Goal: Browse casually

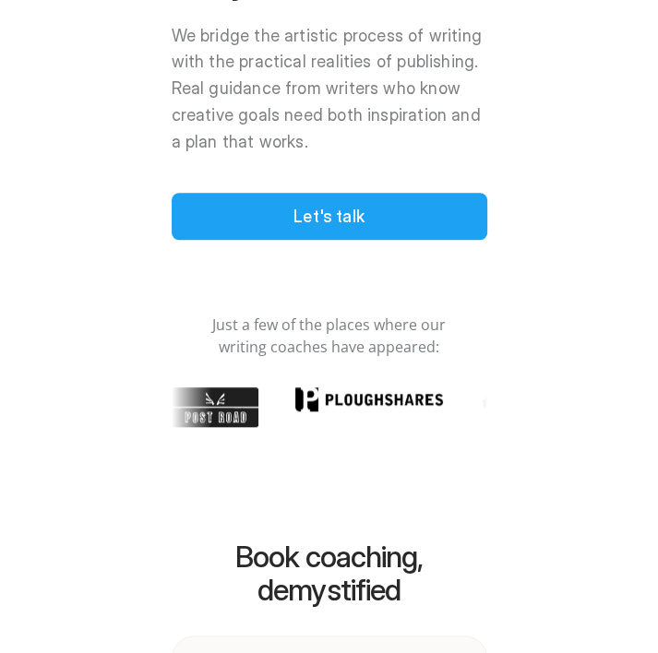
scroll to position [614, 0]
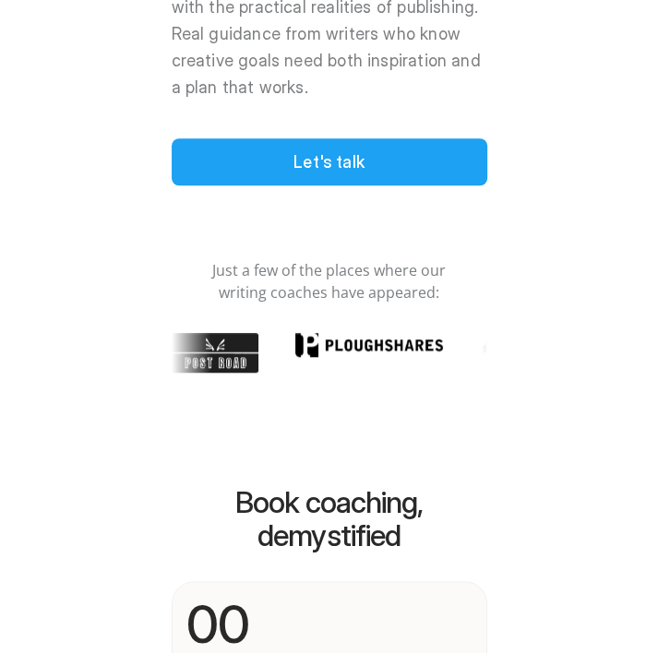
click at [351, 186] on div at bounding box center [329, 374] width 658 height 748
click at [354, 166] on div at bounding box center [329, 374] width 658 height 748
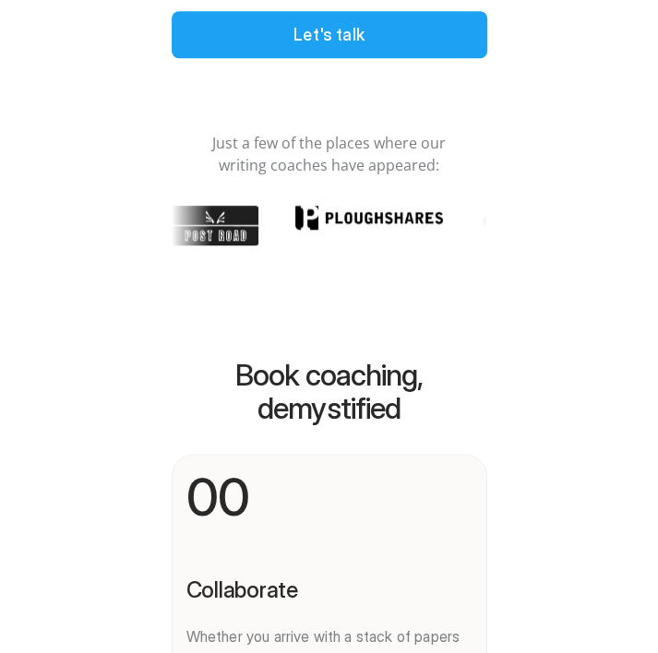
scroll to position [369, 0]
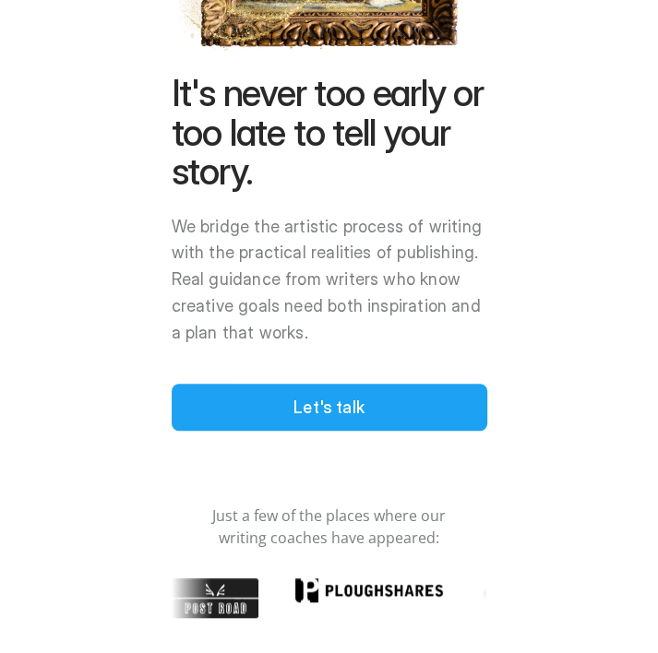
click at [293, 410] on div at bounding box center [329, 374] width 658 height 748
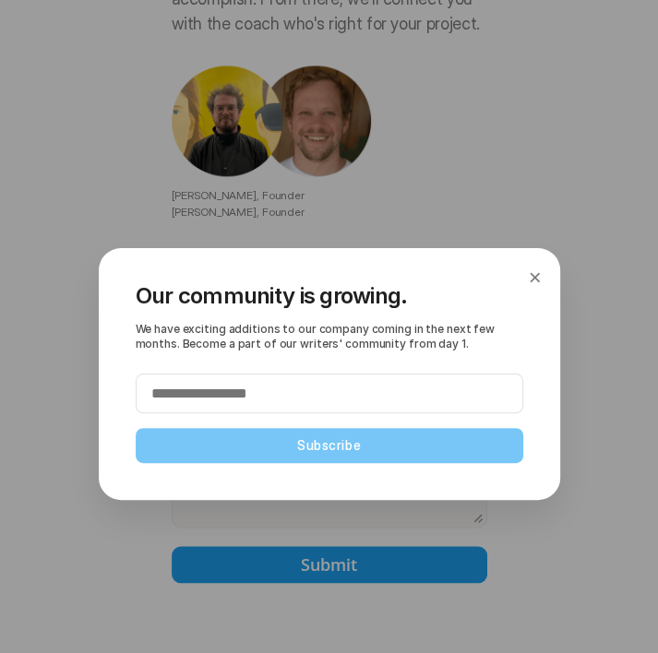
scroll to position [7236, 0]
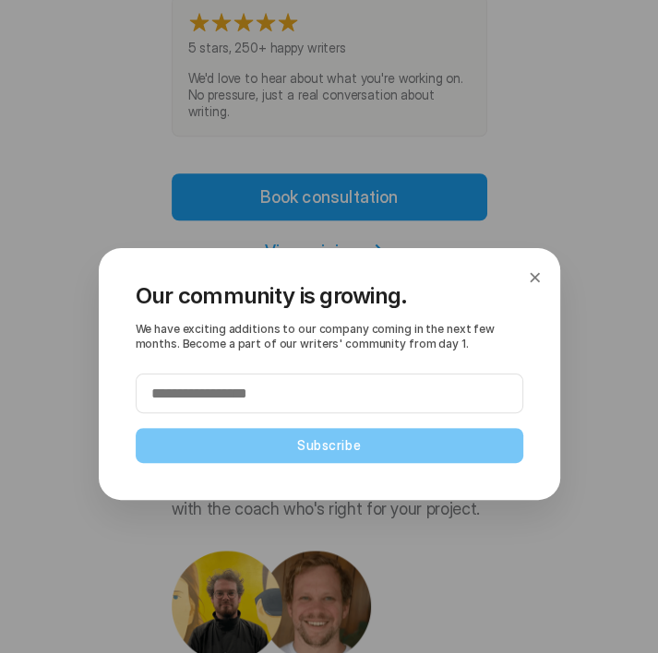
click at [531, 278] on button "×" at bounding box center [534, 278] width 20 height 30
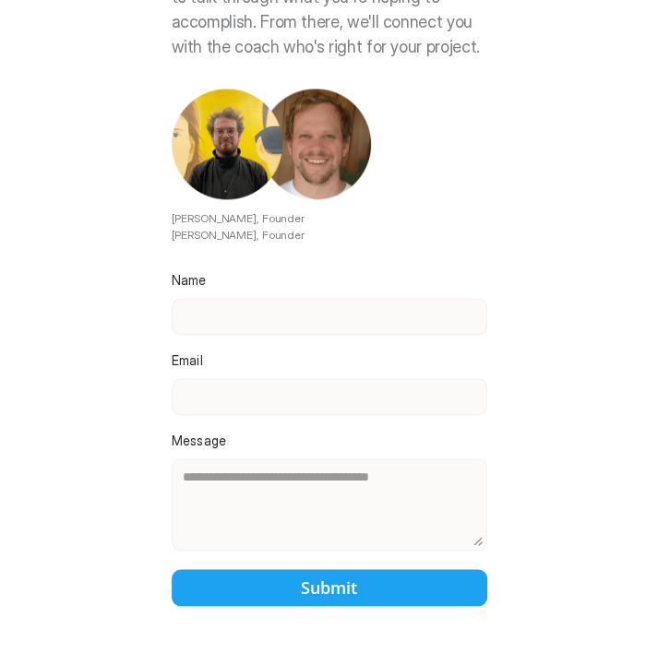
scroll to position [7845, 0]
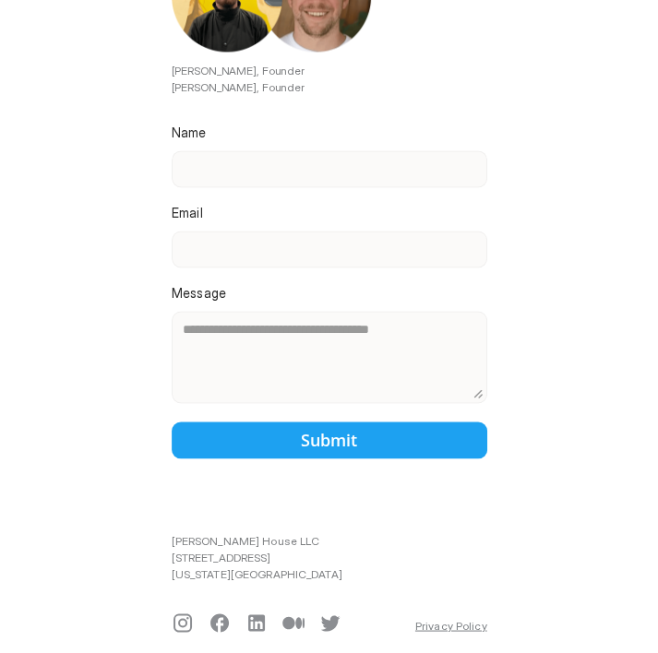
drag, startPoint x: 214, startPoint y: 147, endPoint x: 223, endPoint y: 185, distance: 38.9
click at [212, 149] on div at bounding box center [329, 374] width 658 height 748
click at [208, 225] on div at bounding box center [329, 374] width 658 height 748
click at [218, 230] on div at bounding box center [329, 374] width 658 height 748
click at [220, 244] on div at bounding box center [329, 374] width 658 height 748
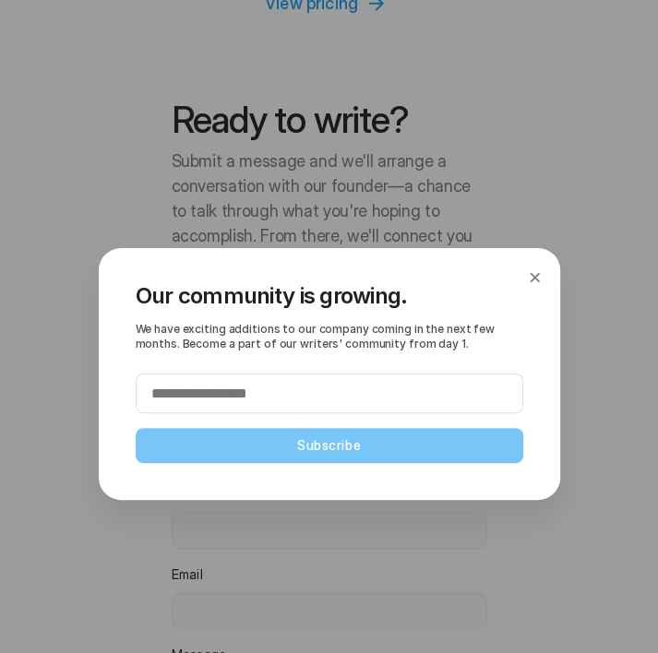
scroll to position [7476, 0]
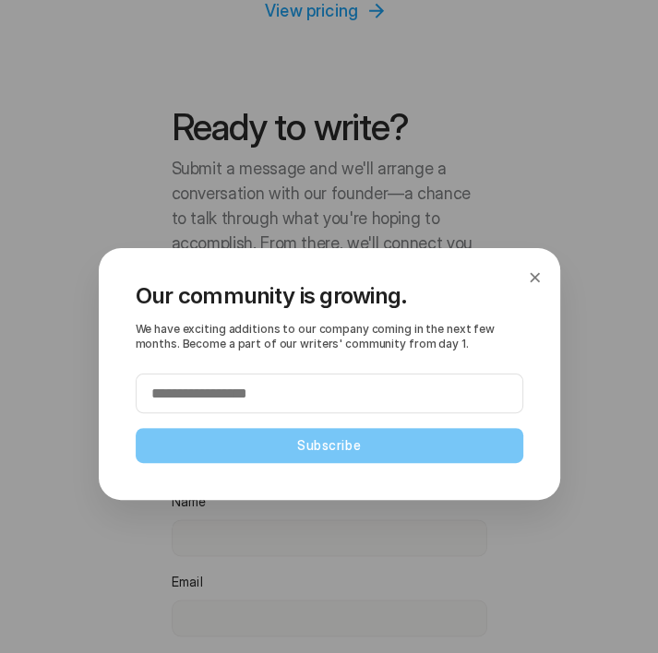
click at [534, 273] on button "×" at bounding box center [534, 278] width 20 height 30
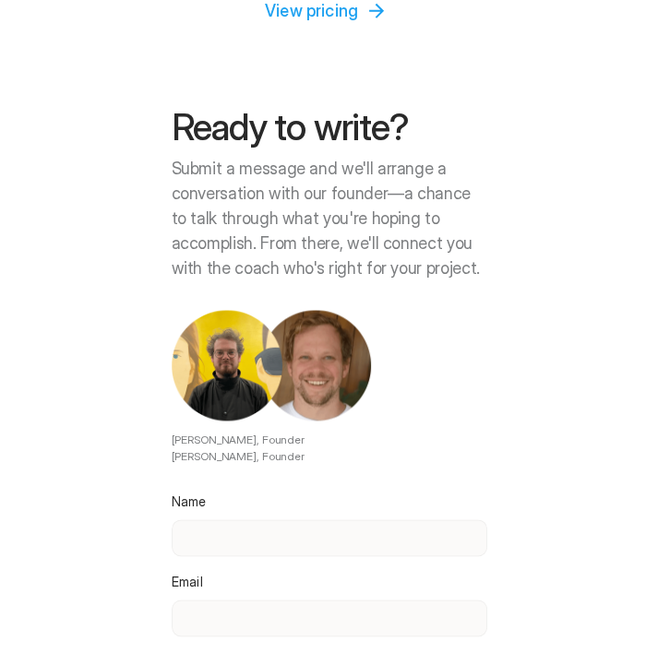
scroll to position [7723, 0]
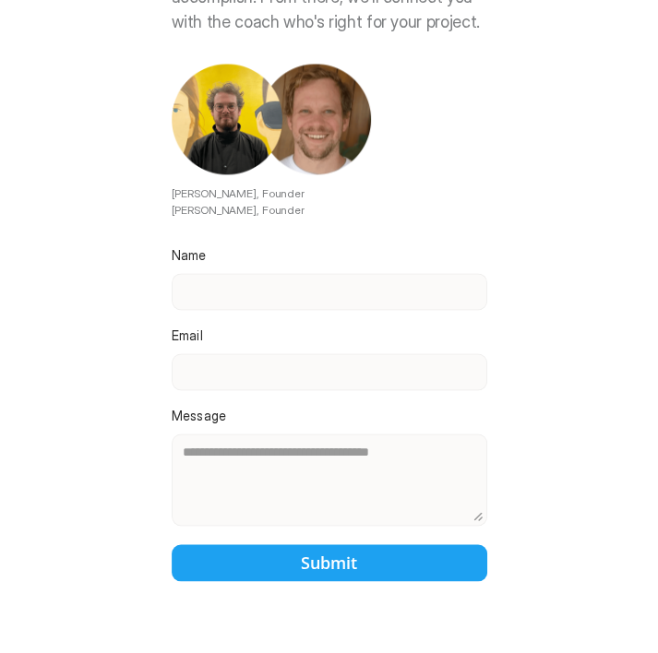
click at [236, 257] on div at bounding box center [329, 374] width 658 height 748
drag, startPoint x: 237, startPoint y: 275, endPoint x: 237, endPoint y: 365, distance: 90.4
click at [237, 276] on div at bounding box center [329, 374] width 658 height 748
click at [237, 375] on div at bounding box center [329, 374] width 658 height 748
click at [261, 459] on div at bounding box center [329, 374] width 658 height 748
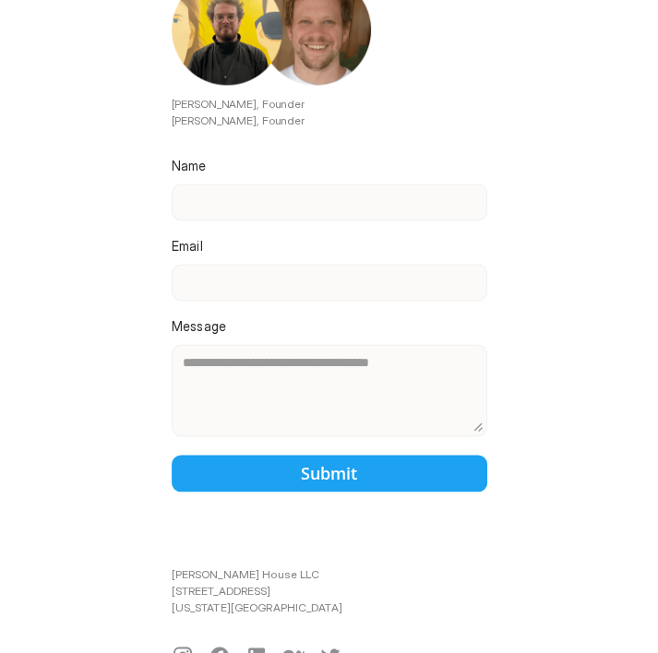
scroll to position [7845, 0]
